Goal: Transaction & Acquisition: Download file/media

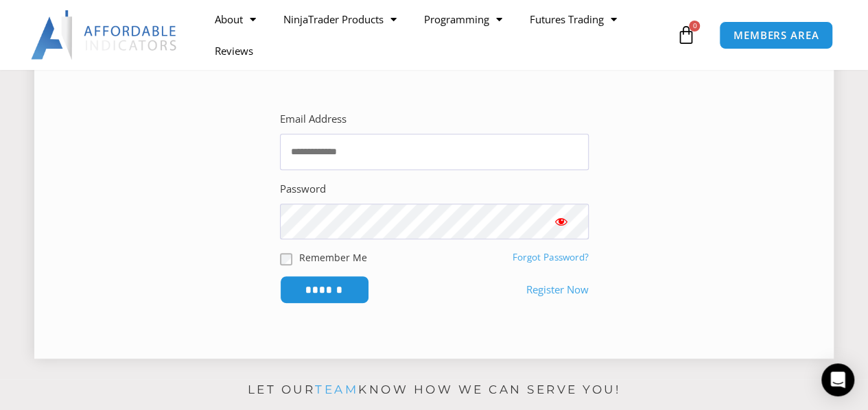
scroll to position [206, 0]
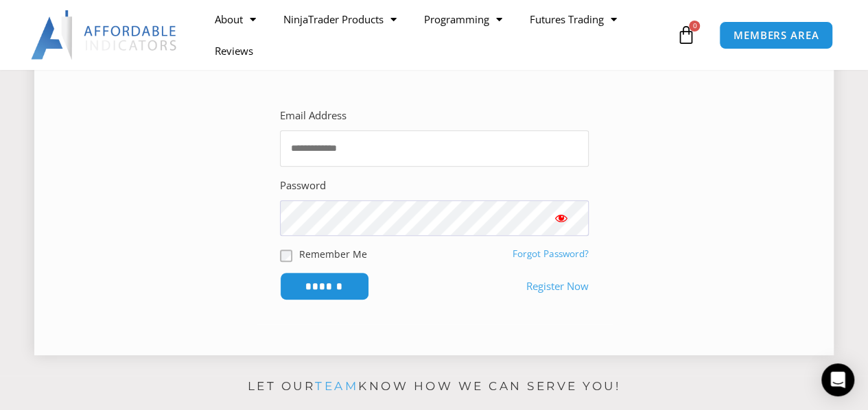
click at [395, 150] on input "Email Address" at bounding box center [434, 148] width 309 height 36
type input "**********"
click at [555, 216] on span "Show password" at bounding box center [561, 218] width 14 height 14
click at [316, 281] on input "******" at bounding box center [324, 287] width 94 height 30
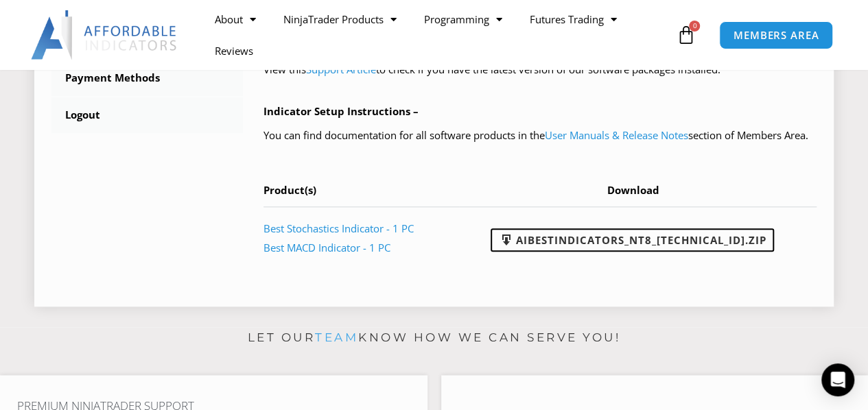
scroll to position [686, 0]
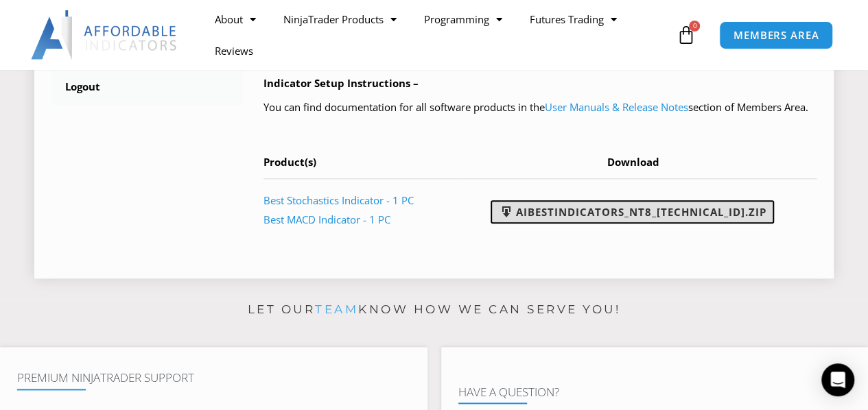
click at [614, 224] on link "AIBestIndicators_NT8_[TECHNICAL_ID].zip" at bounding box center [632, 211] width 283 height 23
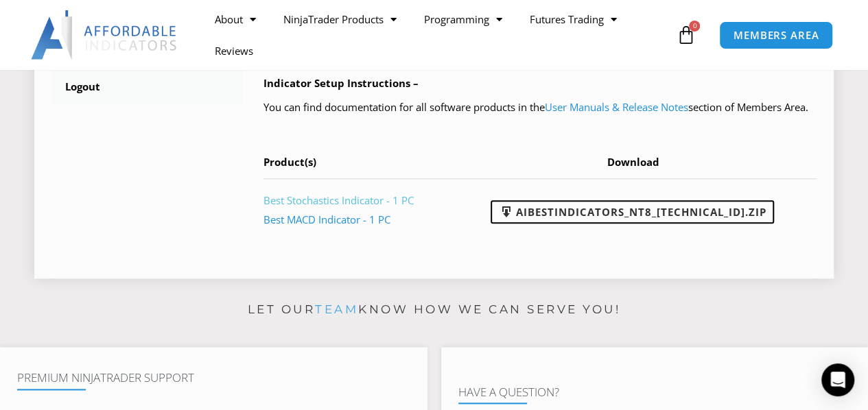
click at [342, 207] on link "Best Stochastics Indicator - 1 PC" at bounding box center [338, 201] width 150 height 14
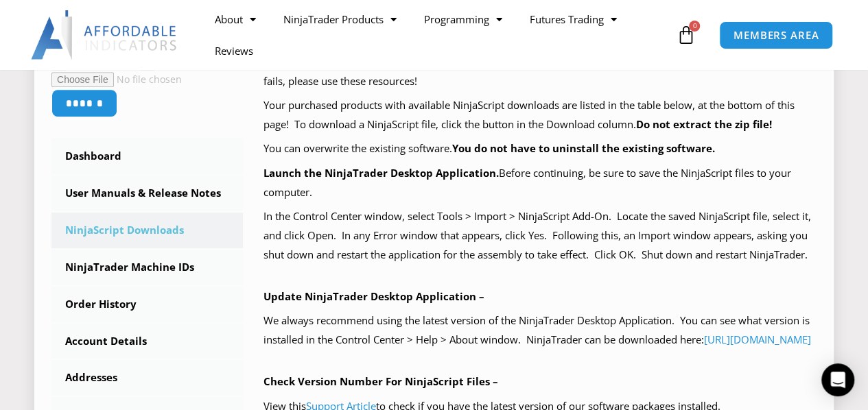
scroll to position [343, 0]
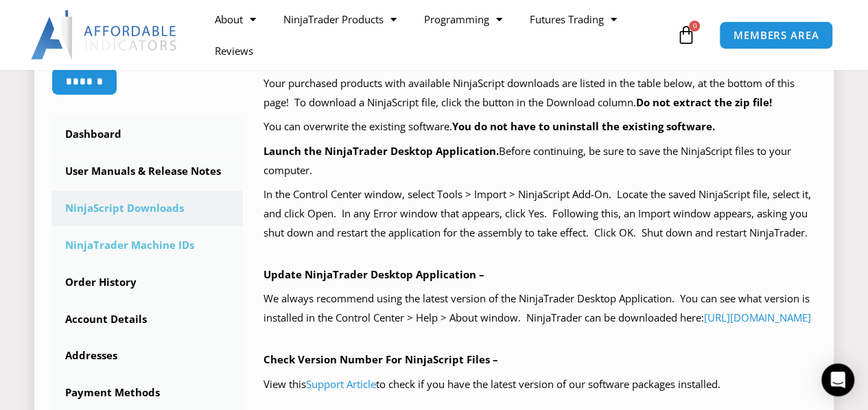
click at [162, 245] on link "NinjaTrader Machine IDs" at bounding box center [146, 246] width 191 height 36
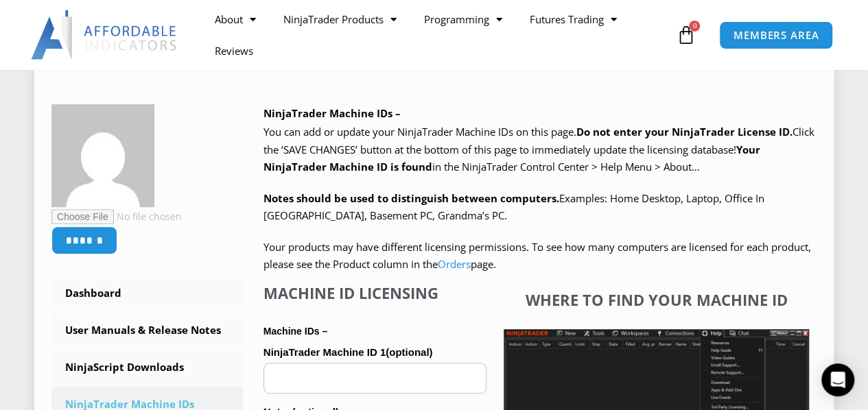
scroll to position [206, 0]
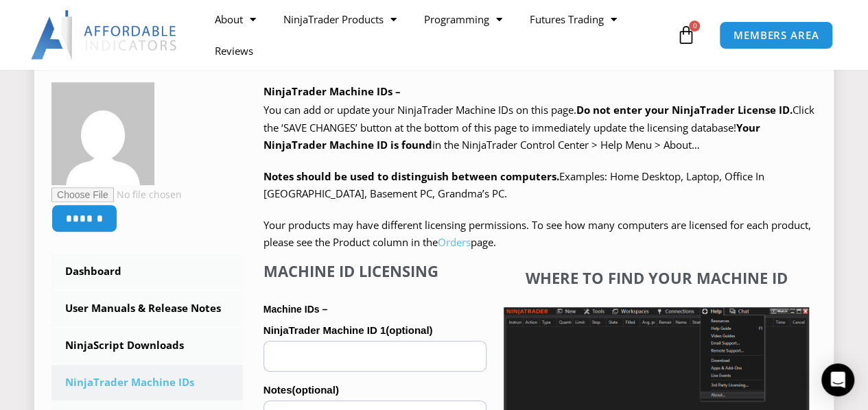
click at [471, 244] on link "Orders" at bounding box center [454, 242] width 33 height 14
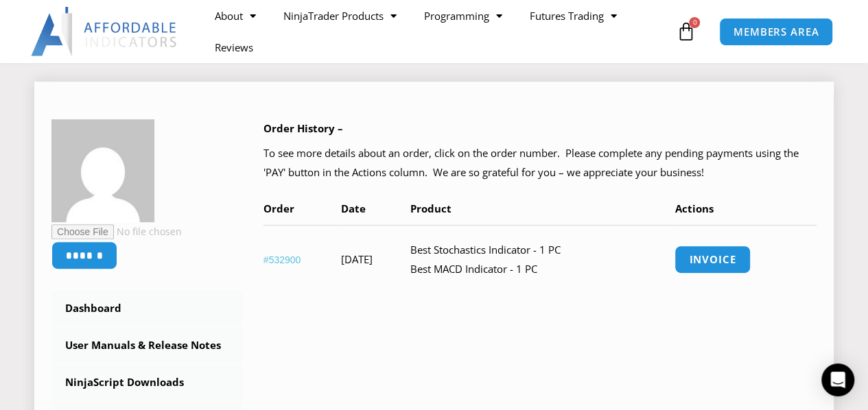
scroll to position [137, 0]
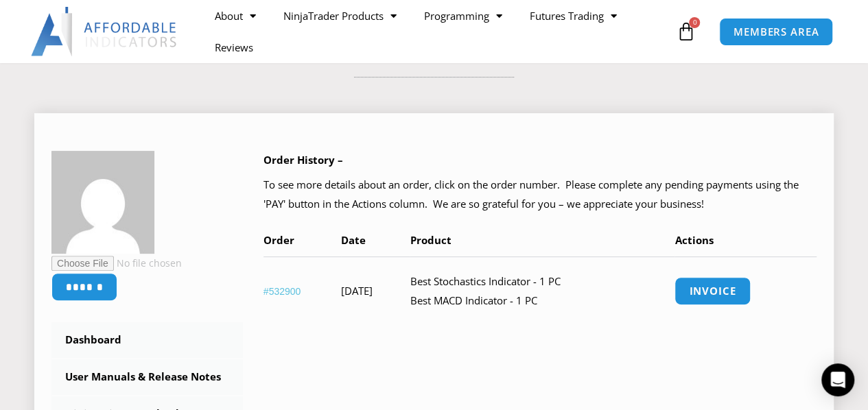
click at [278, 289] on link "#532900" at bounding box center [282, 291] width 38 height 11
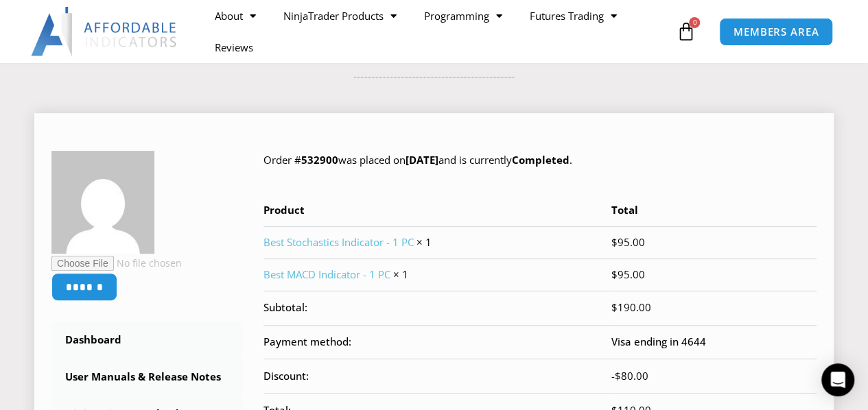
scroll to position [69, 0]
